Goal: Information Seeking & Learning: Learn about a topic

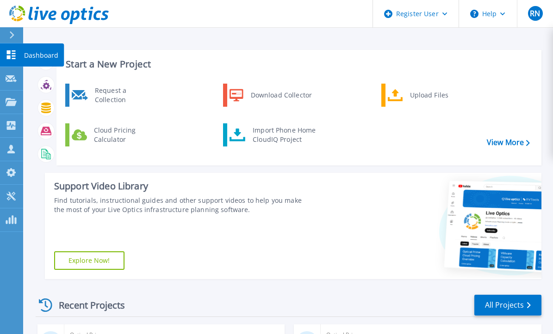
click at [43, 55] on p "Dashboard" at bounding box center [41, 55] width 34 height 24
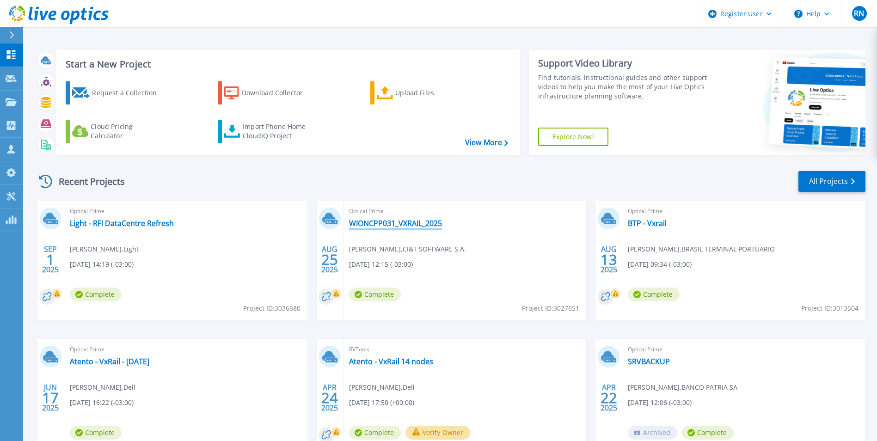
click at [398, 228] on link "WIONCPP031_VXRAIL_2025" at bounding box center [395, 223] width 93 height 9
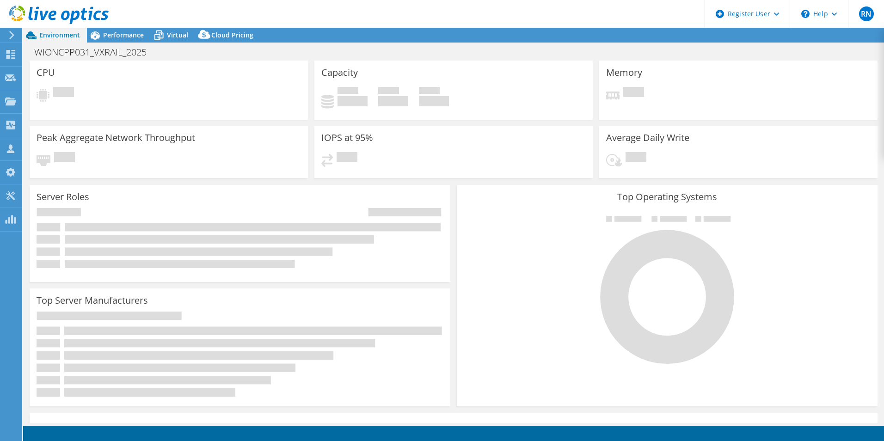
select select "SouthAmerica"
select select "BRL"
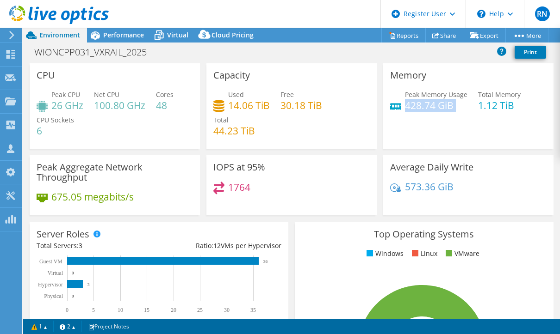
drag, startPoint x: 401, startPoint y: 108, endPoint x: 450, endPoint y: 111, distance: 49.1
click at [450, 111] on div "Peak Memory Usage 428.74 GiB Total Memory 1.12 TiB" at bounding box center [468, 105] width 156 height 30
drag, startPoint x: 94, startPoint y: 108, endPoint x: 102, endPoint y: 107, distance: 7.9
click at [102, 107] on div "Peak CPU 26 GHz Net CPU 100.80 GHz Cores 48 CPU Sockets 6" at bounding box center [115, 117] width 156 height 55
drag, startPoint x: 102, startPoint y: 107, endPoint x: 54, endPoint y: 105, distance: 48.1
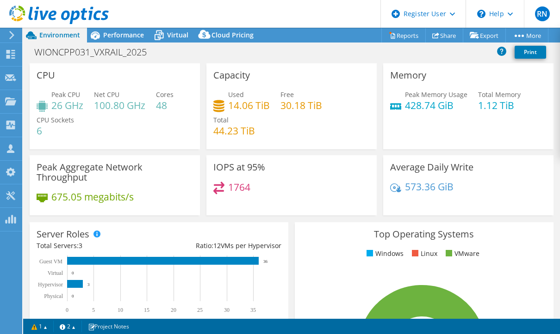
click at [54, 105] on h4 "26 GHz" at bounding box center [67, 105] width 32 height 10
drag, startPoint x: 52, startPoint y: 104, endPoint x: 91, endPoint y: 105, distance: 38.9
click at [91, 105] on div "Peak CPU 26 GHz Net CPU 100.80 GHz Cores 48 CPU Sockets 6" at bounding box center [115, 117] width 156 height 55
drag, startPoint x: 90, startPoint y: 105, endPoint x: 173, endPoint y: 108, distance: 83.3
click at [173, 108] on h4 "48" at bounding box center [165, 105] width 18 height 10
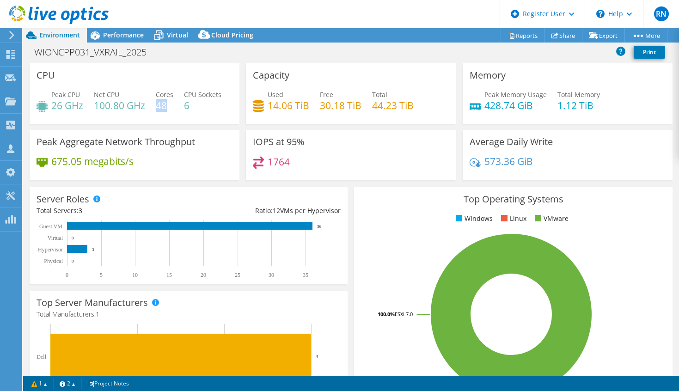
click at [171, 105] on h4 "48" at bounding box center [165, 105] width 18 height 10
drag, startPoint x: 158, startPoint y: 105, endPoint x: 167, endPoint y: 106, distance: 9.3
click at [167, 106] on h4 "48" at bounding box center [165, 105] width 18 height 10
click at [136, 39] on div "Performance" at bounding box center [119, 35] width 64 height 15
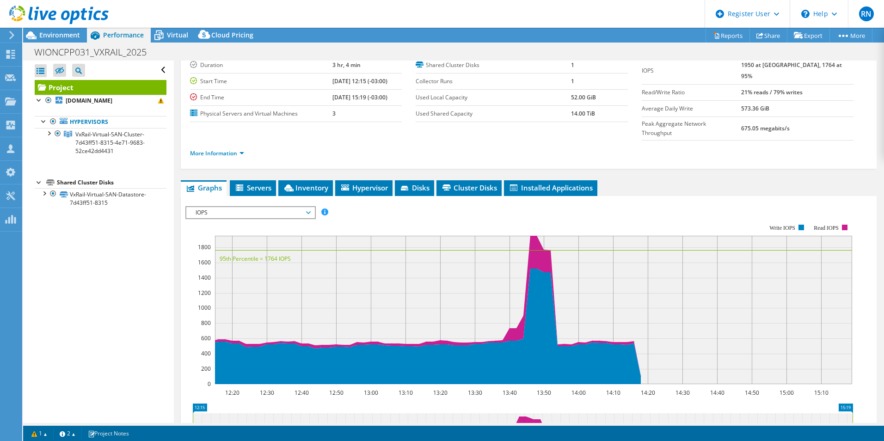
scroll to position [139, 0]
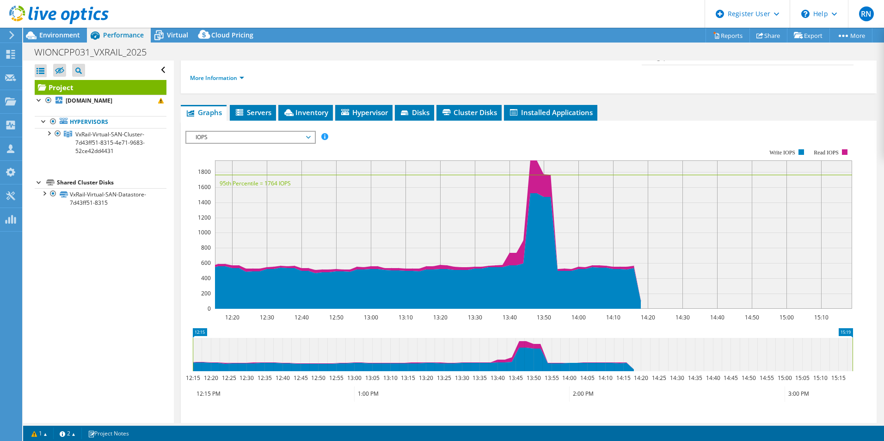
click at [273, 132] on span "IOPS" at bounding box center [250, 137] width 119 height 11
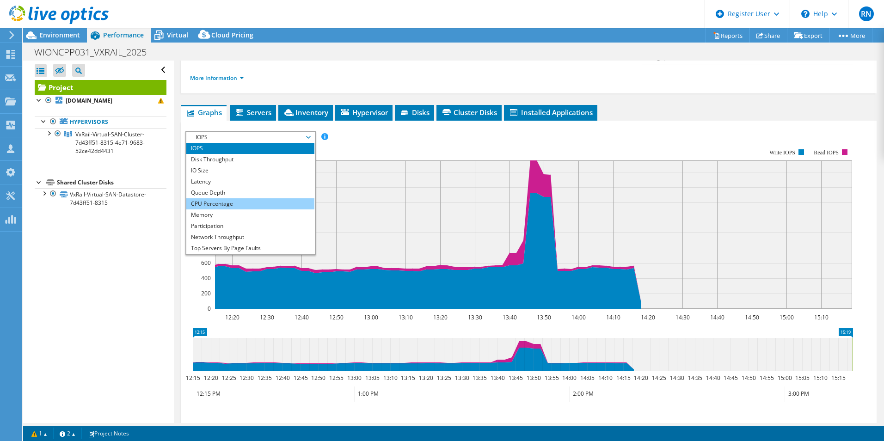
click at [262, 198] on li "CPU Percentage" at bounding box center [250, 203] width 128 height 11
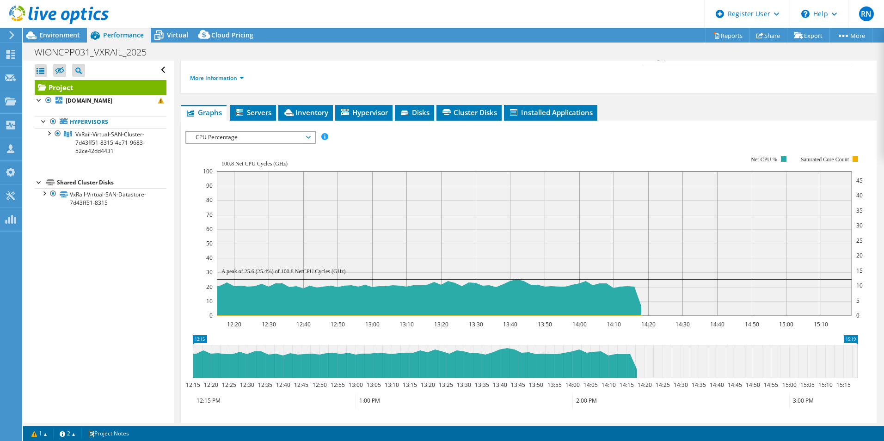
click at [307, 132] on span "CPU Percentage" at bounding box center [250, 137] width 119 height 11
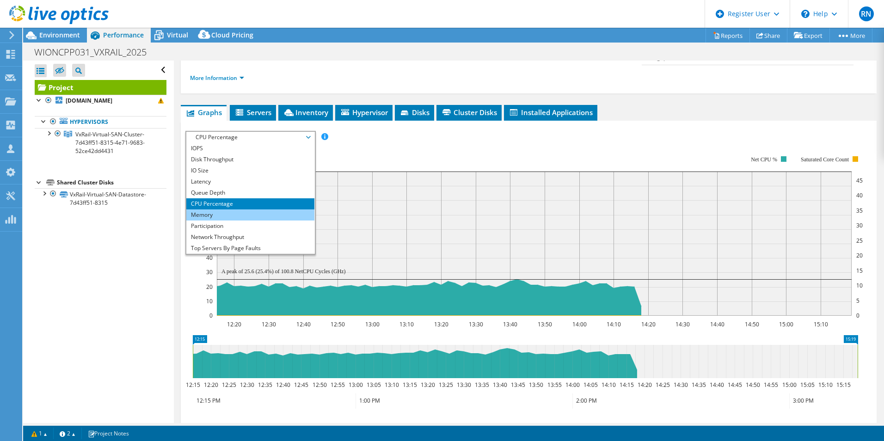
click at [264, 209] on li "Memory" at bounding box center [250, 214] width 128 height 11
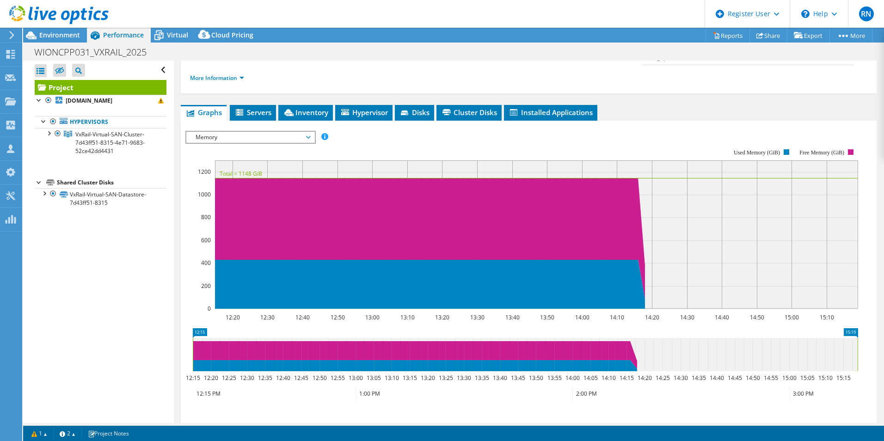
click at [304, 132] on span "Memory" at bounding box center [250, 137] width 119 height 11
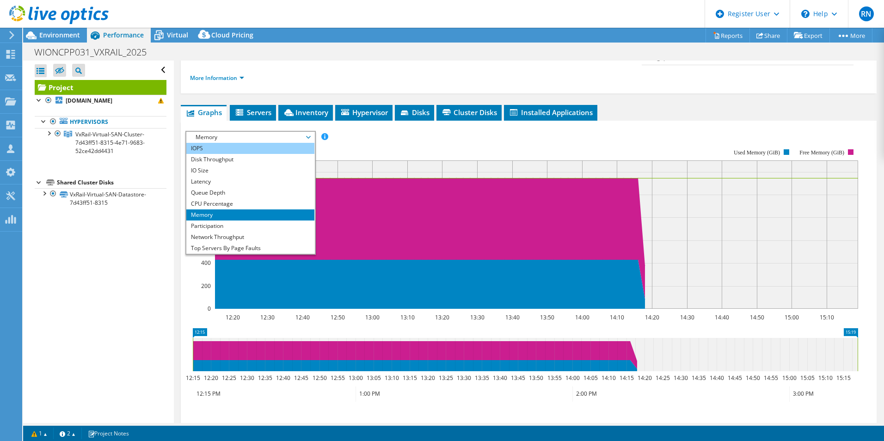
click at [259, 143] on li "IOPS" at bounding box center [250, 148] width 128 height 11
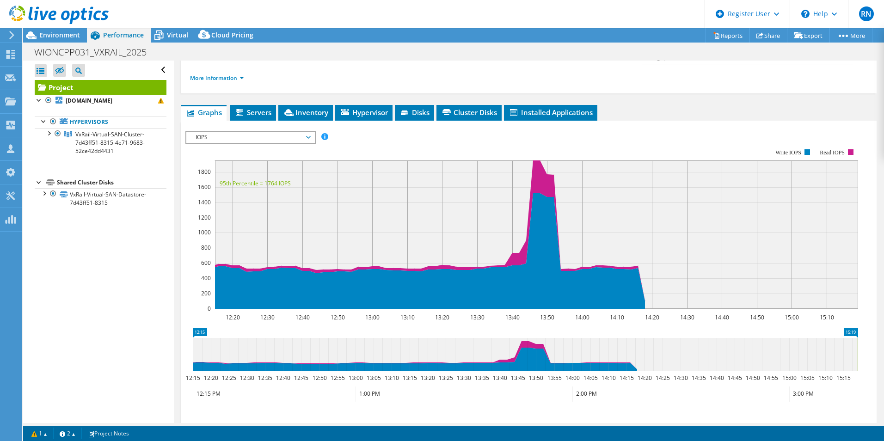
click at [309, 132] on span "IOPS" at bounding box center [250, 137] width 119 height 11
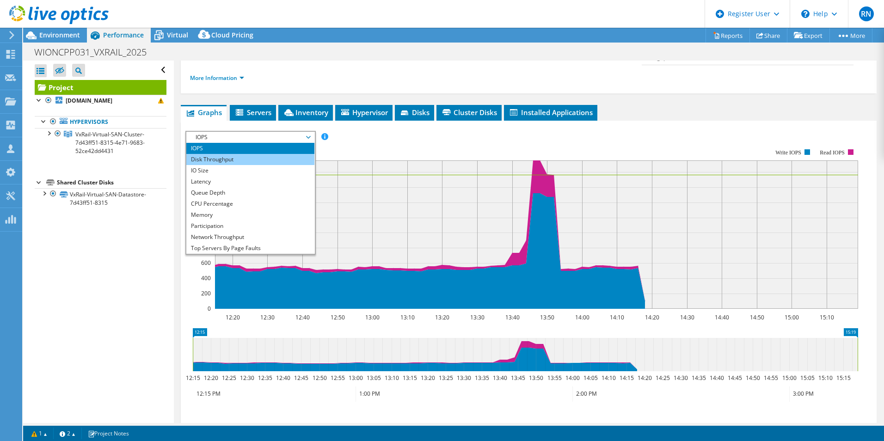
click at [290, 154] on li "Disk Throughput" at bounding box center [250, 159] width 128 height 11
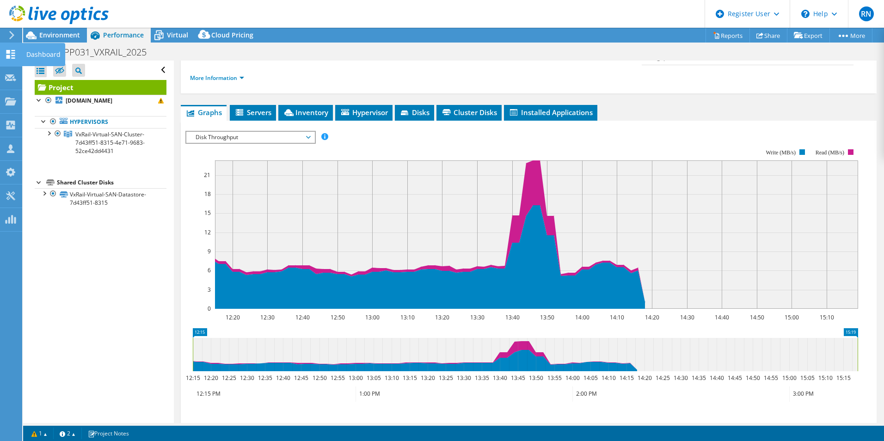
click at [35, 55] on div "Dashboard" at bounding box center [43, 54] width 43 height 23
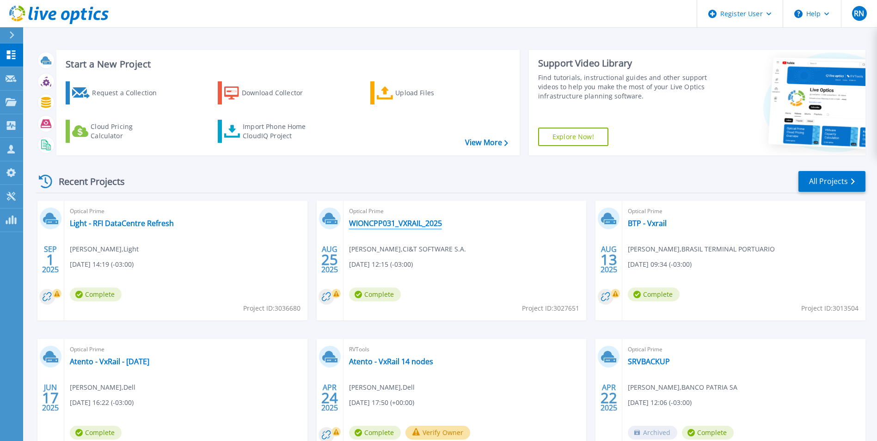
click at [404, 226] on link "WIONCPP031_VXRAIL_2025" at bounding box center [395, 223] width 93 height 9
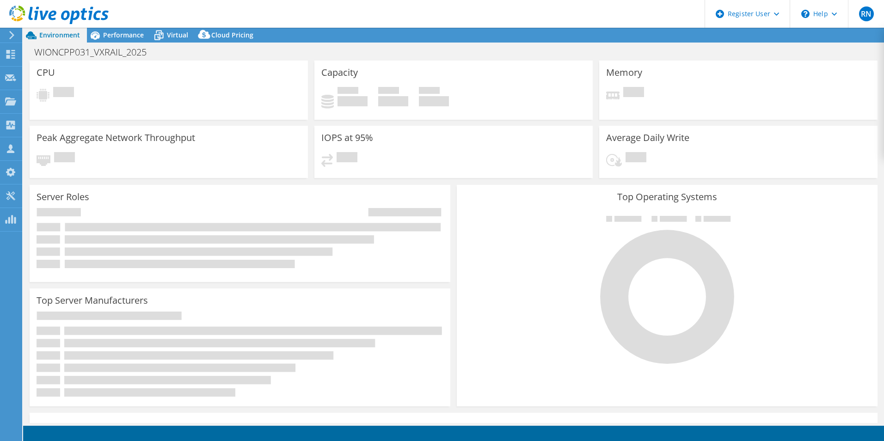
select select "USD"
select select "SouthAmerica"
select select "BRL"
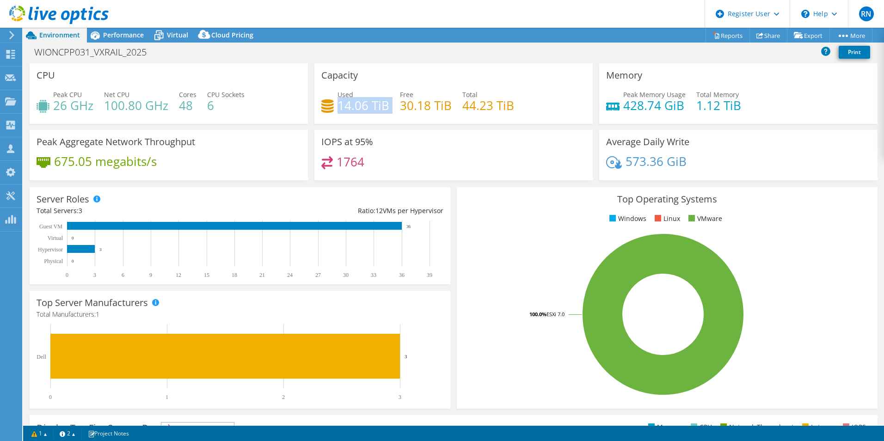
drag, startPoint x: 338, startPoint y: 105, endPoint x: 389, endPoint y: 111, distance: 51.6
click at [389, 111] on div "Used 14.06 TiB Free 30.18 TiB Total 44.23 TiB" at bounding box center [453, 105] width 264 height 30
click at [128, 23] on header "RN Dell User [PERSON_NAME] [PERSON_NAME][EMAIL_ADDRESS][PERSON_NAME][DOMAIN_NAM…" at bounding box center [442, 14] width 884 height 28
click at [122, 36] on span "Performance" at bounding box center [123, 35] width 41 height 9
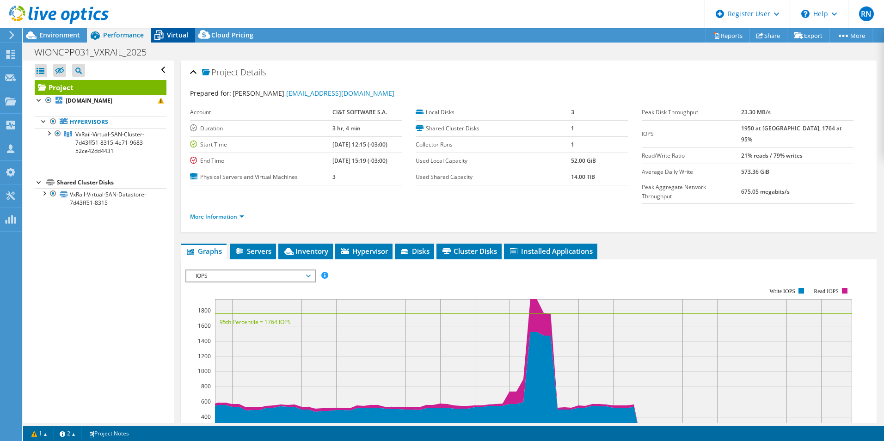
click at [176, 34] on span "Virtual" at bounding box center [177, 35] width 21 height 9
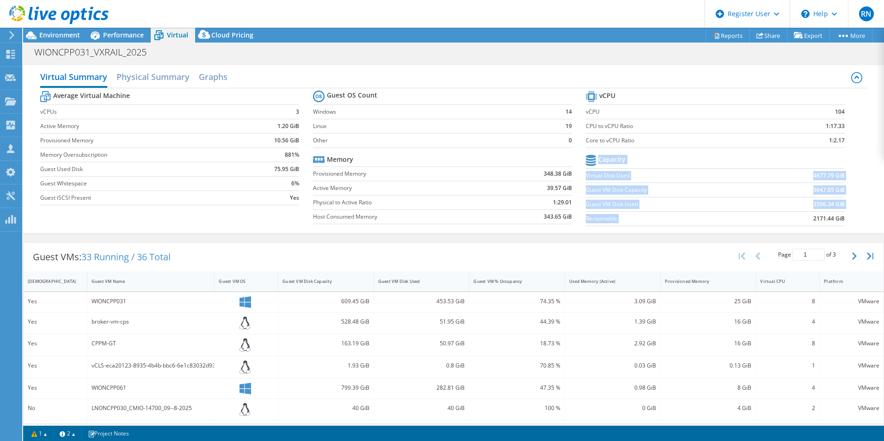
drag, startPoint x: 807, startPoint y: 218, endPoint x: 847, endPoint y: 222, distance: 40.0
click at [847, 222] on section "vCPU vCPU 104 CPU to vCPU Ratio 1:17.33 Core to vCPU Ratio 1:2.17 Capacity Virt…" at bounding box center [722, 160] width 273 height 142
drag, startPoint x: 847, startPoint y: 222, endPoint x: 810, endPoint y: 221, distance: 37.5
click at [813, 221] on b "2171.44 GiB" at bounding box center [828, 218] width 31 height 9
drag, startPoint x: 808, startPoint y: 219, endPoint x: 840, endPoint y: 223, distance: 32.6
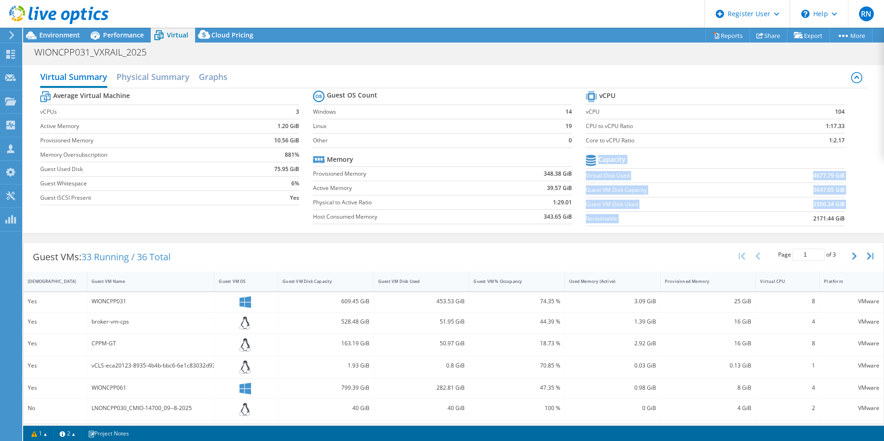
click at [840, 223] on section "vCPU vCPU 104 CPU to vCPU Ratio 1:17.33 Core to vCPU Ratio 1:2.17 Capacity Virt…" at bounding box center [722, 160] width 273 height 142
drag, startPoint x: 840, startPoint y: 223, endPoint x: 820, endPoint y: 220, distance: 20.6
click at [820, 220] on b "2171.44 GiB" at bounding box center [828, 218] width 31 height 9
drag, startPoint x: 806, startPoint y: 218, endPoint x: 841, endPoint y: 222, distance: 34.9
click at [841, 222] on section "vCPU vCPU 104 CPU to vCPU Ratio 1:17.33 Core to vCPU Ratio 1:2.17 Capacity Virt…" at bounding box center [722, 160] width 273 height 142
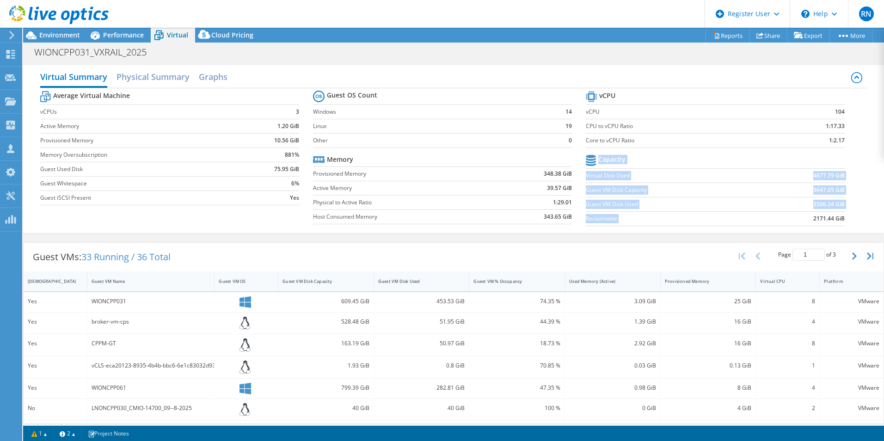
drag, startPoint x: 841, startPoint y: 222, endPoint x: 834, endPoint y: 221, distance: 6.5
click at [834, 221] on b "2171.44 GiB" at bounding box center [828, 218] width 31 height 9
drag, startPoint x: 808, startPoint y: 219, endPoint x: 842, endPoint y: 219, distance: 33.8
click at [842, 219] on section "vCPU vCPU 104 CPU to vCPU Ratio 1:17.33 Core to vCPU Ratio 1:2.17 Capacity Virt…" at bounding box center [722, 160] width 273 height 142
drag, startPoint x: 586, startPoint y: 203, endPoint x: 840, endPoint y: 201, distance: 253.4
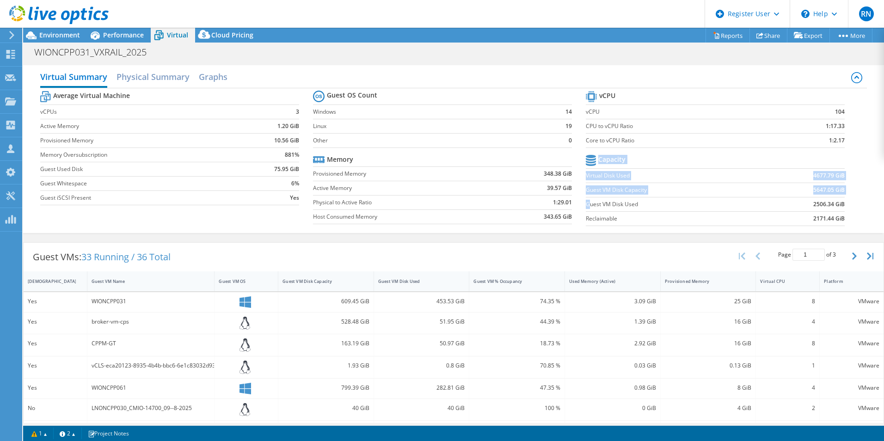
click at [840, 201] on section "vCPU vCPU 104 CPU to vCPU Ratio 1:17.33 Core to vCPU Ratio 1:2.17 Capacity Virt…" at bounding box center [722, 160] width 273 height 142
drag, startPoint x: 840, startPoint y: 201, endPoint x: 835, endPoint y: 202, distance: 5.3
click at [836, 201] on b "2506.34 GiB" at bounding box center [828, 204] width 31 height 9
drag, startPoint x: 831, startPoint y: 202, endPoint x: 782, endPoint y: 200, distance: 48.6
click at [782, 200] on section "vCPU vCPU 104 CPU to vCPU Ratio 1:17.33 Core to vCPU Ratio 1:2.17 Capacity Virt…" at bounding box center [722, 160] width 273 height 142
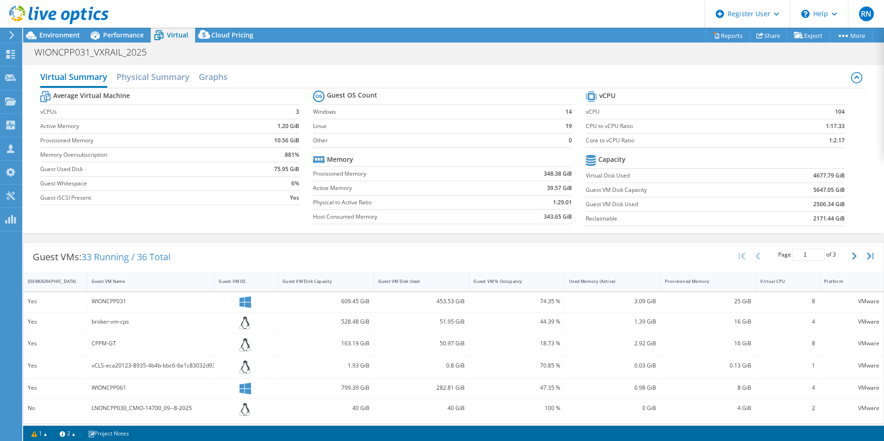
drag, startPoint x: 782, startPoint y: 200, endPoint x: 756, endPoint y: 201, distance: 26.4
click at [761, 201] on td "2506.34 GiB" at bounding box center [803, 204] width 84 height 14
drag, startPoint x: 807, startPoint y: 189, endPoint x: 842, endPoint y: 214, distance: 42.5
click at [842, 214] on section "vCPU vCPU 104 CPU to vCPU Ratio 1:17.33 Core to vCPU Ratio 1:2.17 Capacity Virt…" at bounding box center [722, 160] width 273 height 142
drag, startPoint x: 842, startPoint y: 214, endPoint x: 823, endPoint y: 198, distance: 24.3
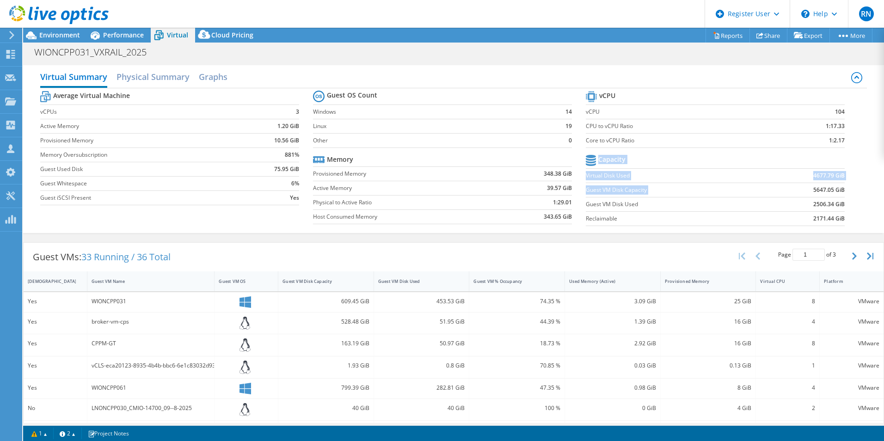
click at [823, 198] on td "2506.34 GiB" at bounding box center [803, 204] width 84 height 14
click at [114, 32] on span "Performance" at bounding box center [123, 35] width 41 height 9
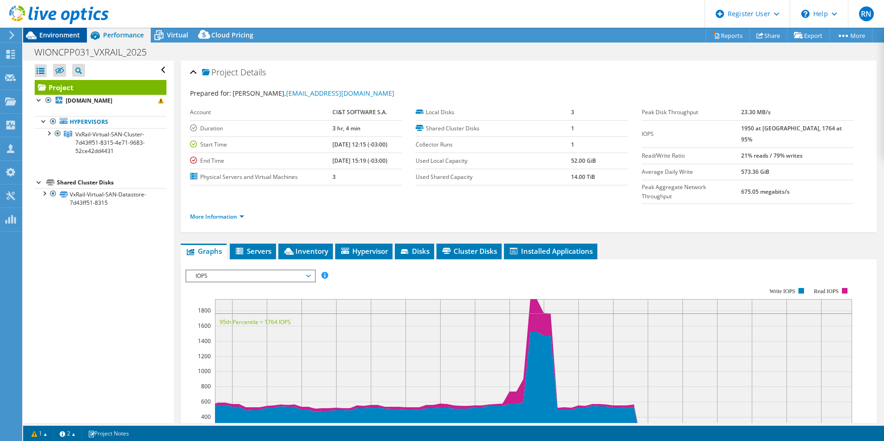
click at [73, 33] on span "Environment" at bounding box center [59, 35] width 41 height 9
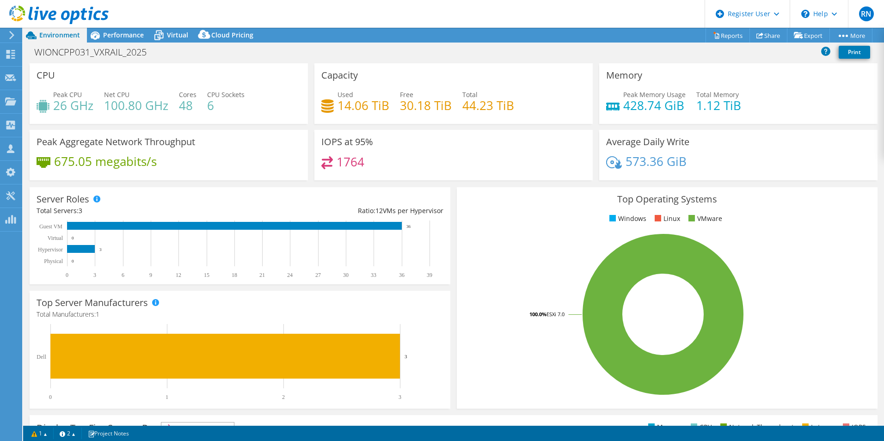
click at [490, 117] on div "Used 14.06 TiB Free 30.18 TiB Total 44.23 TiB" at bounding box center [453, 105] width 264 height 30
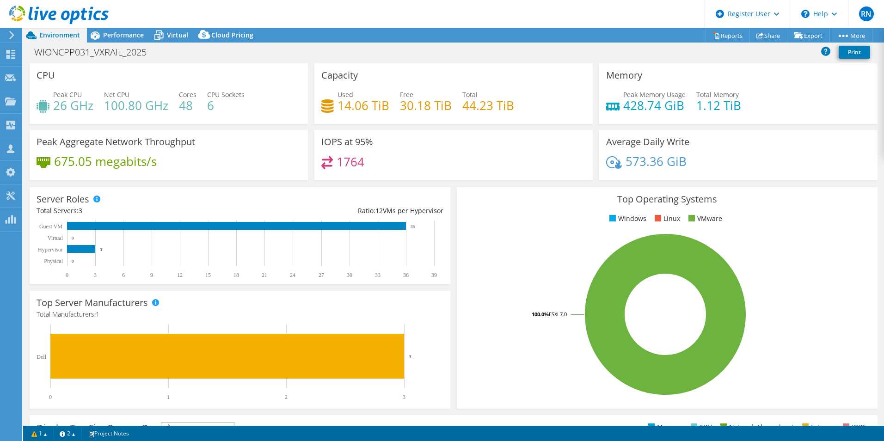
drag, startPoint x: 410, startPoint y: 228, endPoint x: 416, endPoint y: 227, distance: 5.7
click at [416, 227] on rect at bounding box center [238, 250] width 403 height 58
click at [479, 263] on rect at bounding box center [665, 315] width 403 height 162
click at [523, 261] on rect at bounding box center [665, 315] width 403 height 162
drag, startPoint x: 372, startPoint y: 211, endPoint x: 440, endPoint y: 209, distance: 68.0
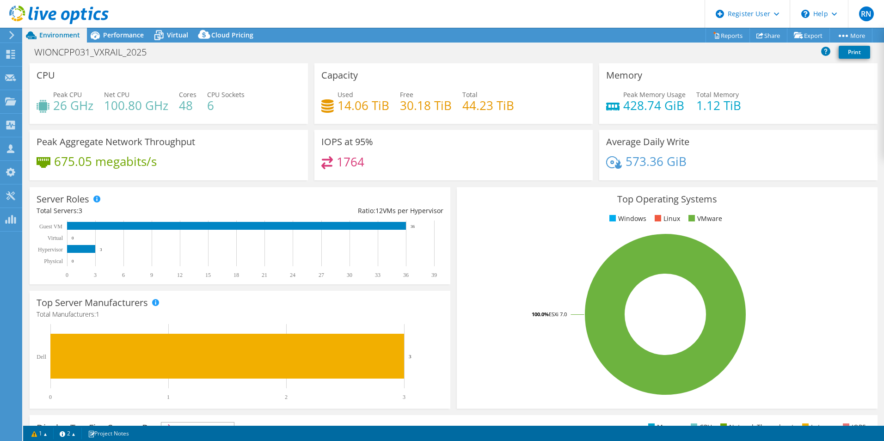
click at [440, 209] on div "Server Roles Physical Servers represent bare metal servers that were targets of…" at bounding box center [240, 235] width 421 height 97
drag, startPoint x: 440, startPoint y: 209, endPoint x: 498, endPoint y: 225, distance: 59.7
click at [498, 225] on div "Top Operating Systems Windows Linux VMware 100.0% ESXi 7.0" at bounding box center [667, 297] width 421 height 221
drag, startPoint x: 411, startPoint y: 226, endPoint x: 419, endPoint y: 234, distance: 12.1
click at [420, 226] on icon "0 3 6 9 12 15 18 21 24 27 30 33 36 39 Physical Hypervisor Virtual Guest VM 0 3 …" at bounding box center [238, 250] width 403 height 58
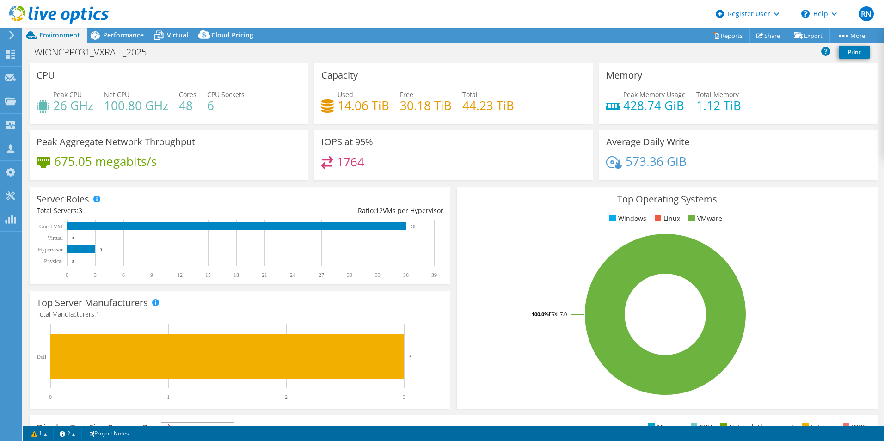
click at [509, 249] on rect at bounding box center [665, 315] width 403 height 162
click at [139, 34] on span "Performance" at bounding box center [123, 35] width 41 height 9
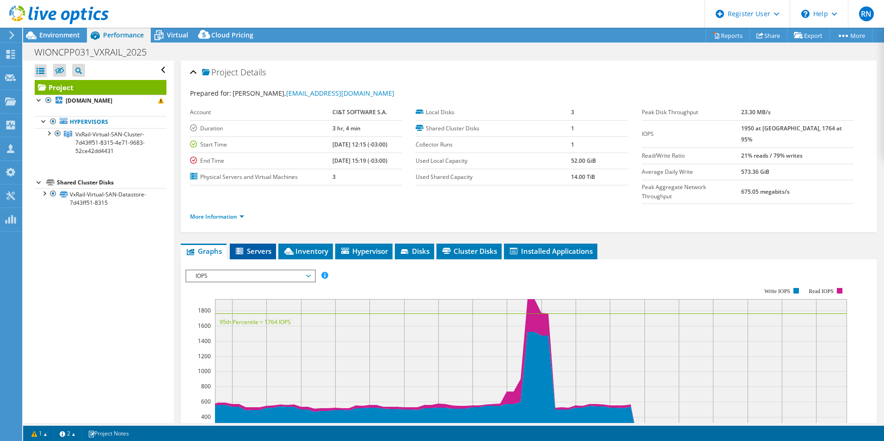
click at [258, 246] on span "Servers" at bounding box center [252, 250] width 37 height 9
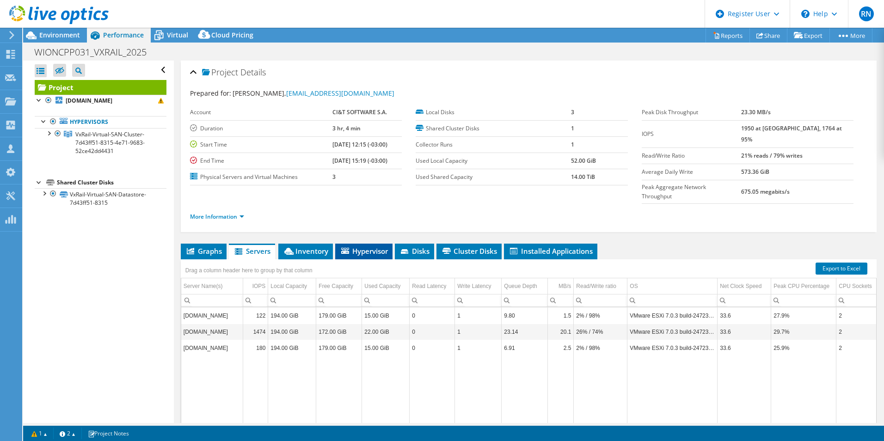
click at [360, 246] on span "Hypervisor" at bounding box center [364, 250] width 48 height 9
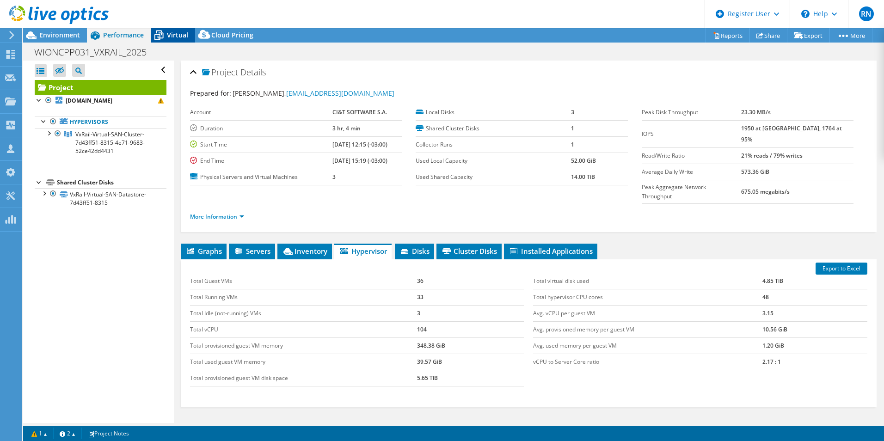
drag, startPoint x: 163, startPoint y: 35, endPoint x: 166, endPoint y: 38, distance: 4.9
click at [164, 35] on icon at bounding box center [159, 35] width 16 height 16
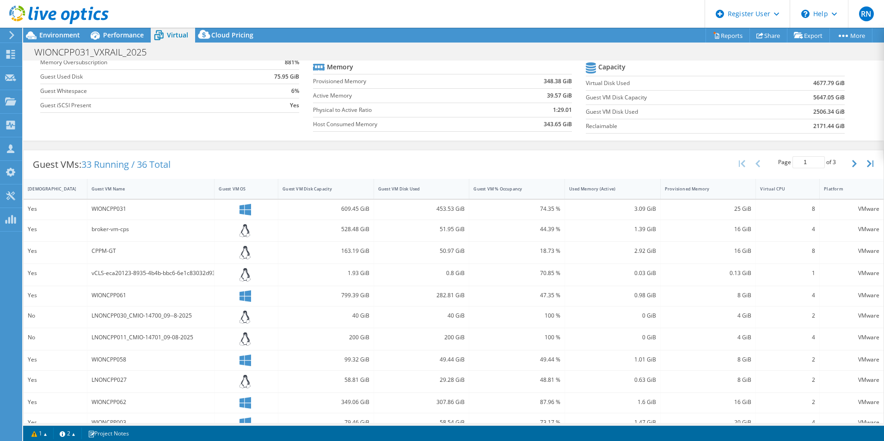
scroll to position [139, 0]
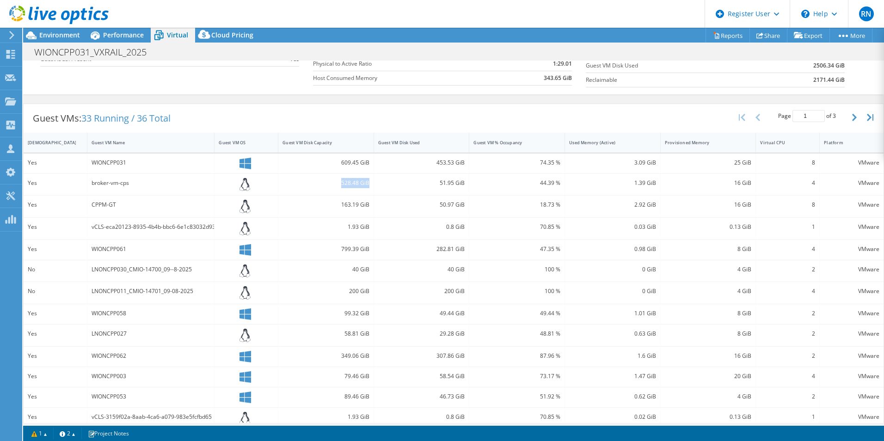
drag, startPoint x: 348, startPoint y: 183, endPoint x: 368, endPoint y: 183, distance: 19.9
click at [368, 183] on div "528.48 GiB" at bounding box center [326, 185] width 96 height 22
drag, startPoint x: 368, startPoint y: 183, endPoint x: 342, endPoint y: 199, distance: 30.7
click at [341, 199] on div "163.19 GiB" at bounding box center [326, 207] width 96 height 22
drag, startPoint x: 441, startPoint y: 188, endPoint x: 460, endPoint y: 185, distance: 19.6
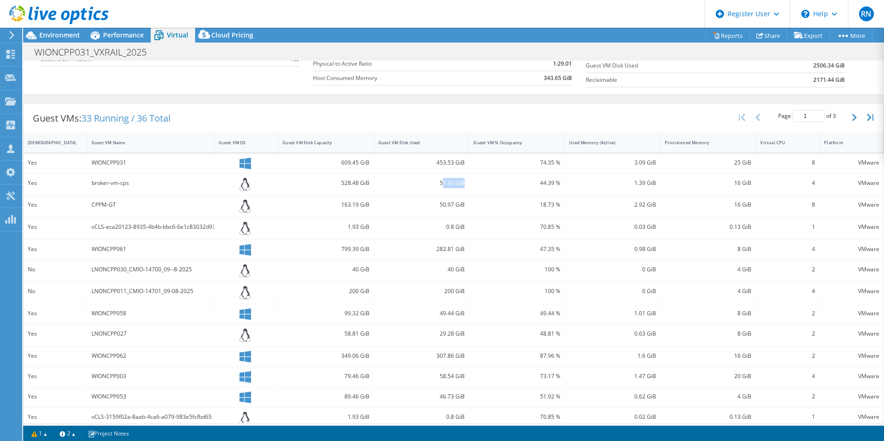
click at [460, 185] on div "51.95 GiB" at bounding box center [421, 183] width 87 height 10
drag, startPoint x: 460, startPoint y: 185, endPoint x: 539, endPoint y: 183, distance: 78.6
click at [537, 183] on div "44.39 %" at bounding box center [516, 183] width 87 height 10
click at [644, 184] on div "1.39 GiB" at bounding box center [612, 183] width 87 height 10
click at [640, 160] on div "3.09 GiB" at bounding box center [612, 163] width 87 height 10
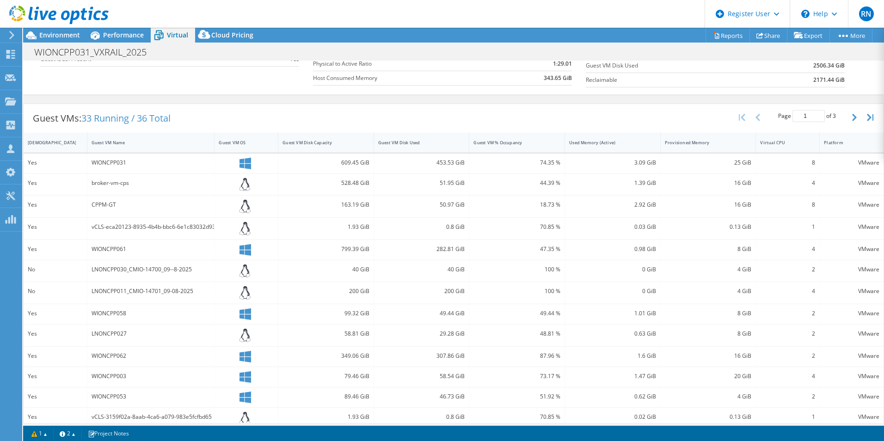
click at [641, 190] on div "1.39 GiB" at bounding box center [613, 185] width 96 height 22
click at [636, 217] on div "2.92 GiB" at bounding box center [613, 207] width 96 height 22
click at [634, 268] on div "0 GiB" at bounding box center [612, 269] width 87 height 10
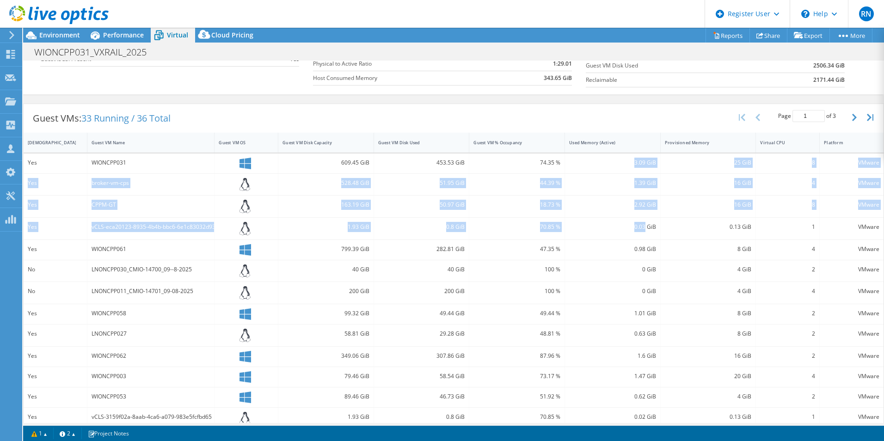
drag, startPoint x: 622, startPoint y: 162, endPoint x: 640, endPoint y: 221, distance: 62.2
click at [640, 222] on div "Yes WIONCPP031 609.45 GiB 453.53 GiB 74.35 % 3.09 GiB 25 GiB 8 VMware Yes broke…" at bounding box center [454, 313] width 860 height 318
drag, startPoint x: 640, startPoint y: 221, endPoint x: 737, endPoint y: 165, distance: 112.5
click at [737, 165] on div "25 GiB" at bounding box center [708, 163] width 87 height 10
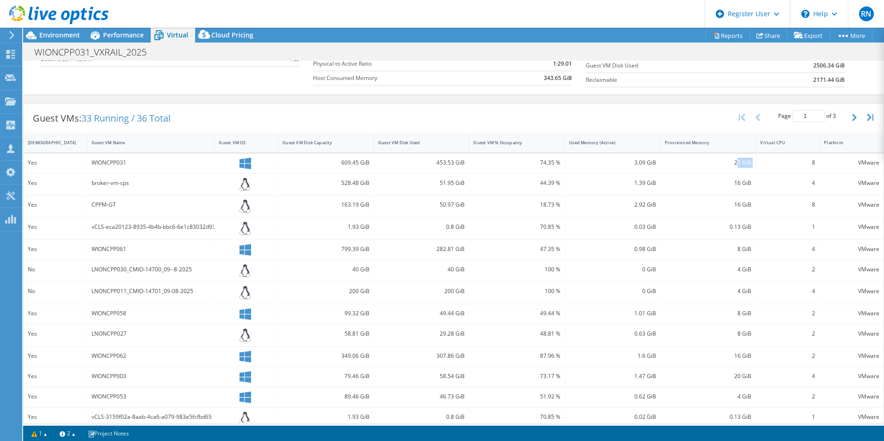
drag, startPoint x: 735, startPoint y: 163, endPoint x: 749, endPoint y: 163, distance: 13.9
click at [750, 163] on div "25 GiB" at bounding box center [709, 164] width 96 height 20
drag, startPoint x: 644, startPoint y: 161, endPoint x: 654, endPoint y: 161, distance: 10.2
click at [655, 161] on div "3.09 GiB" at bounding box center [613, 164] width 96 height 20
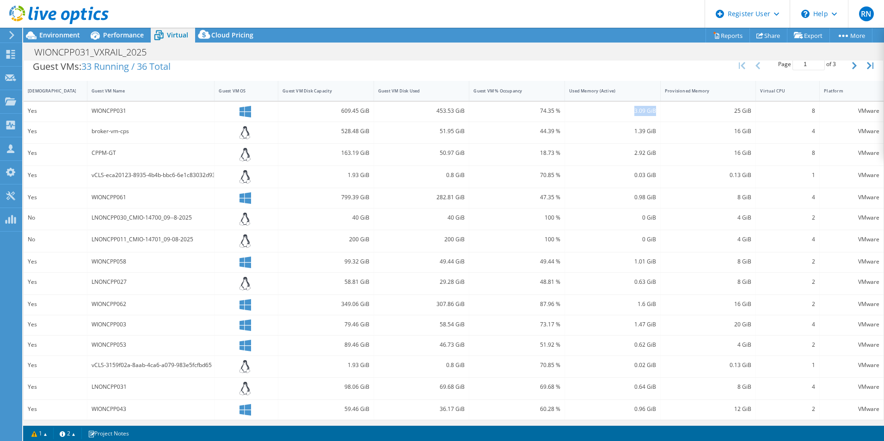
scroll to position [192, 0]
